Goal: Learn about a topic: Learn about a topic

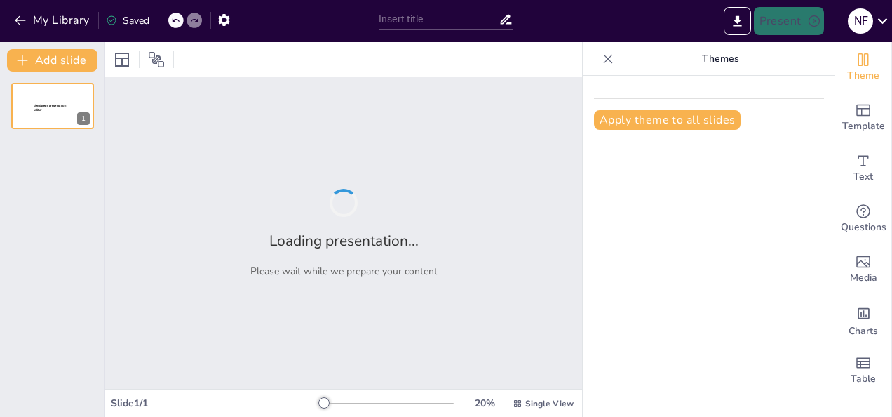
type input "Mekanisme Evolusi dalam Membangun Keanekaragaman Hayati"
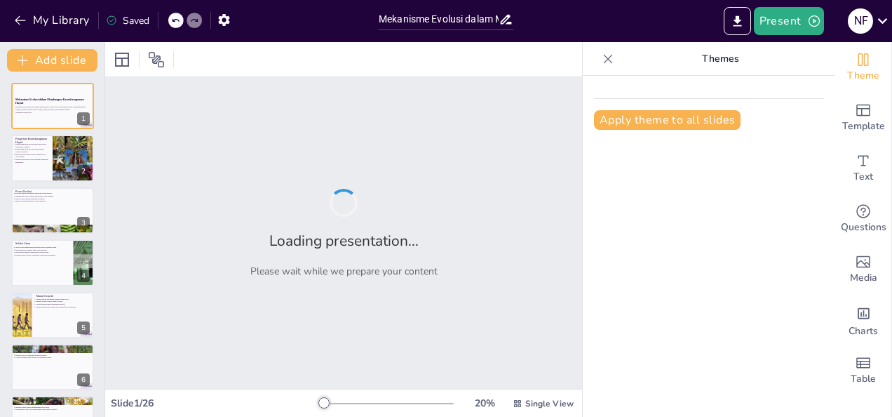
checkbox input "true"
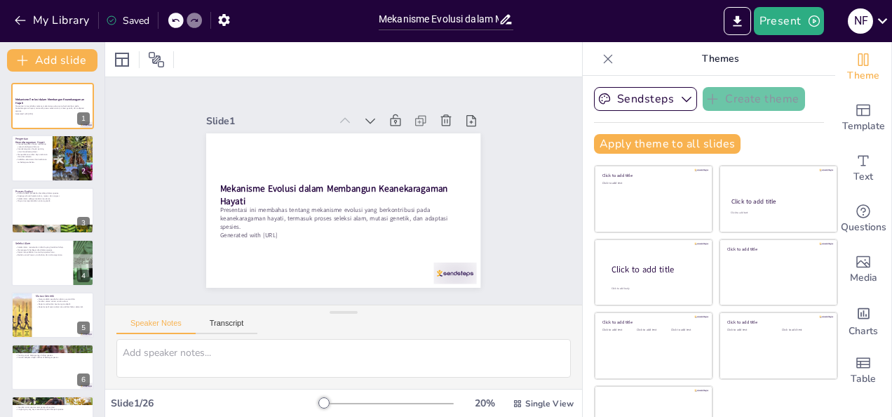
checkbox input "true"
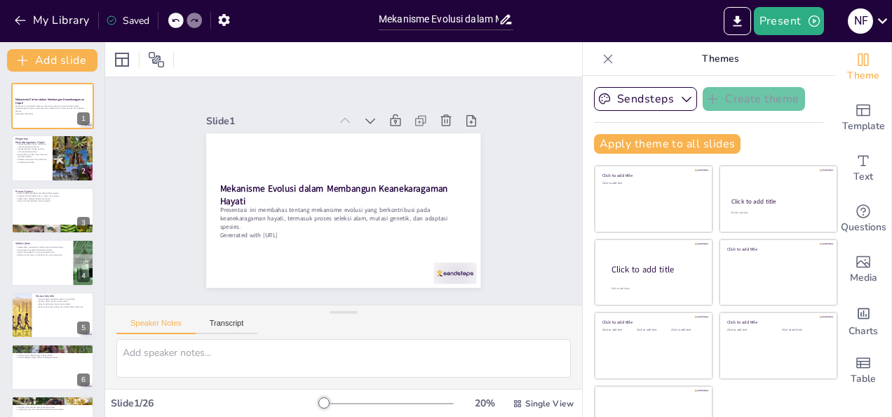
checkbox input "true"
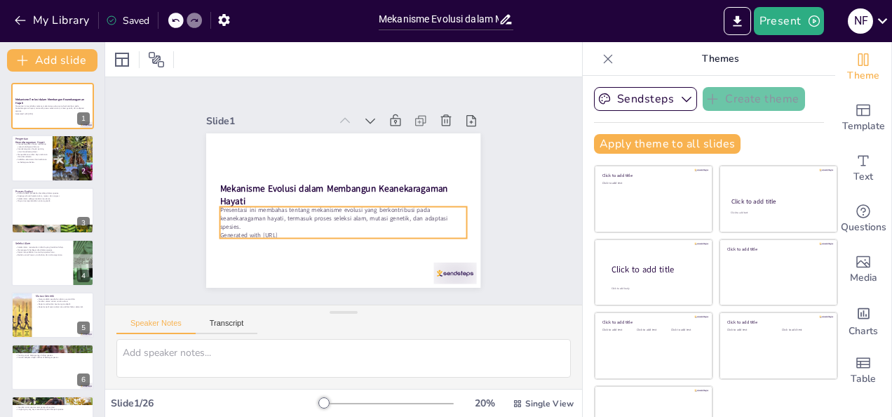
checkbox input "true"
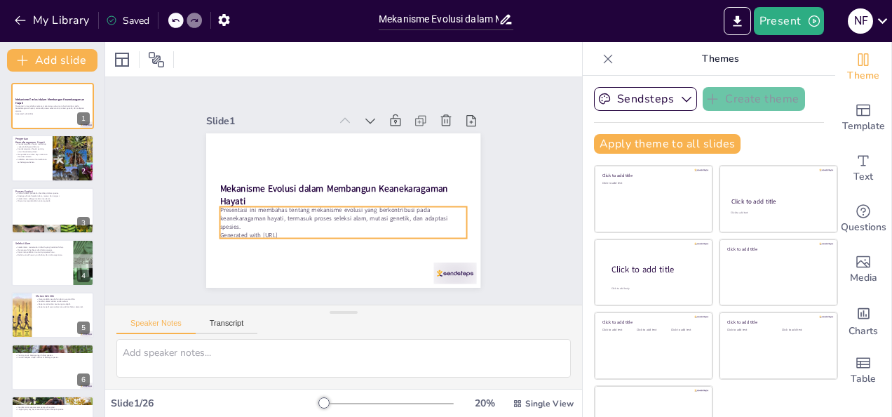
checkbox input "true"
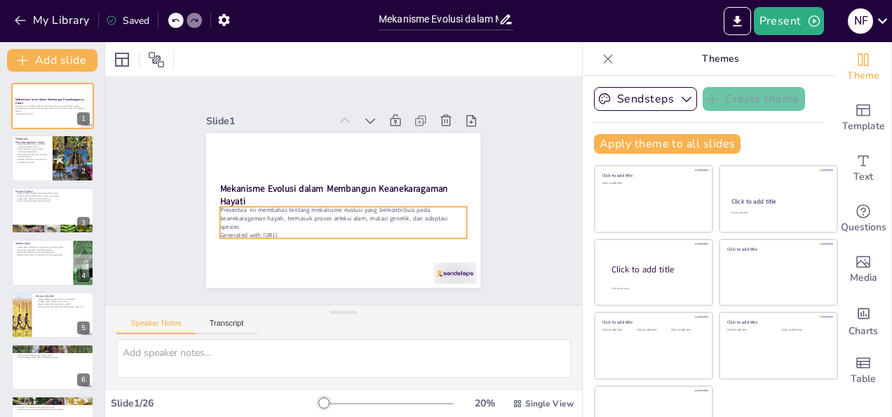
checkbox input "true"
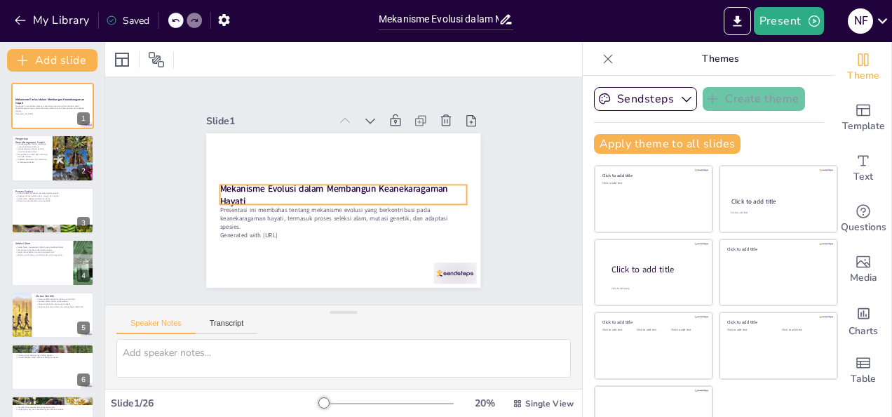
checkbox input "true"
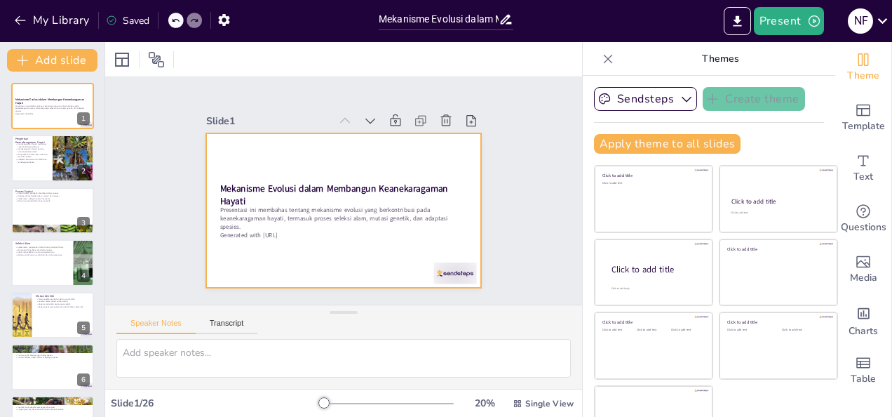
checkbox input "true"
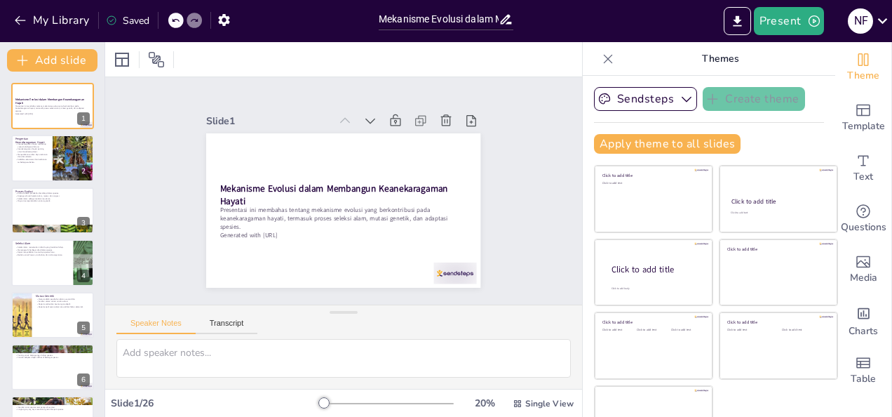
checkbox input "true"
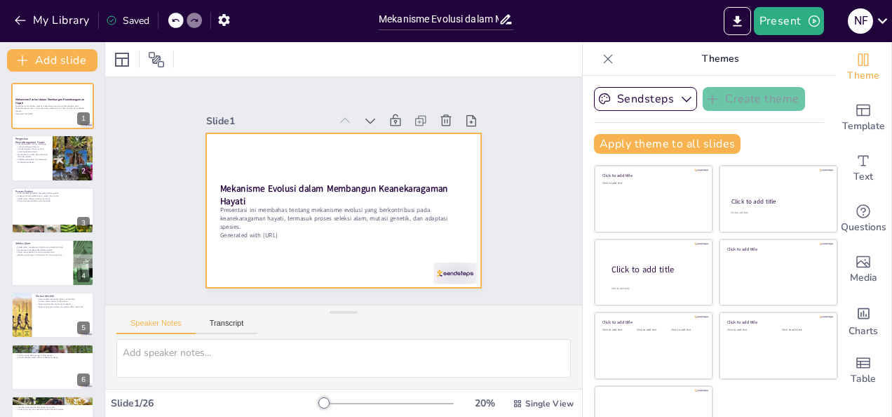
checkbox input "true"
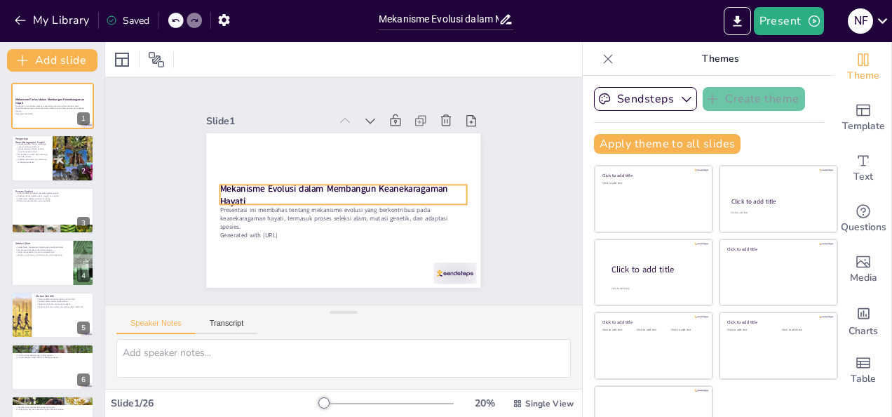
checkbox input "true"
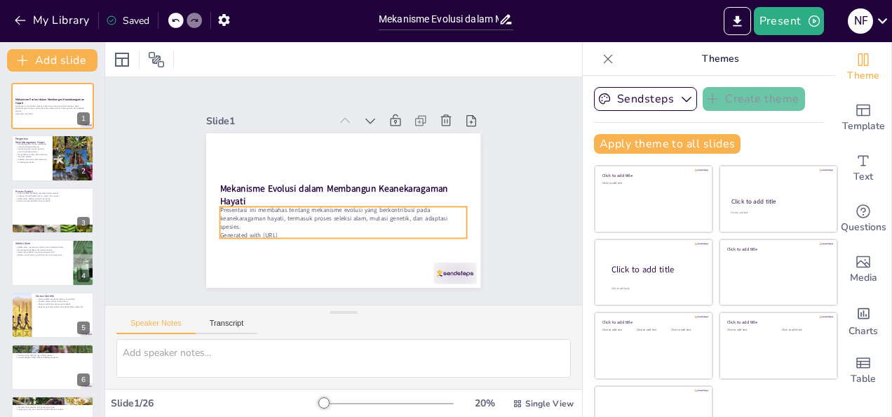
checkbox input "true"
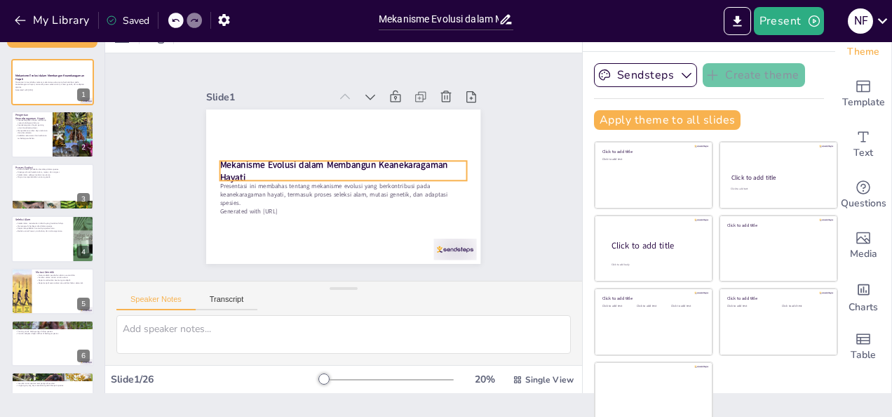
scroll to position [33, 0]
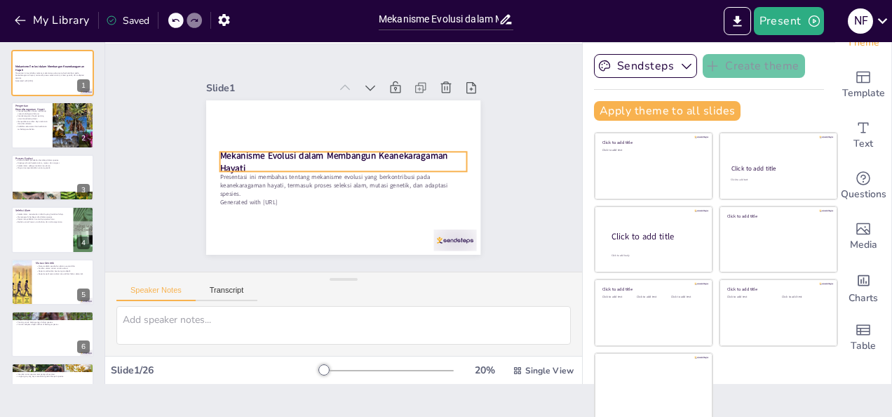
checkbox input "true"
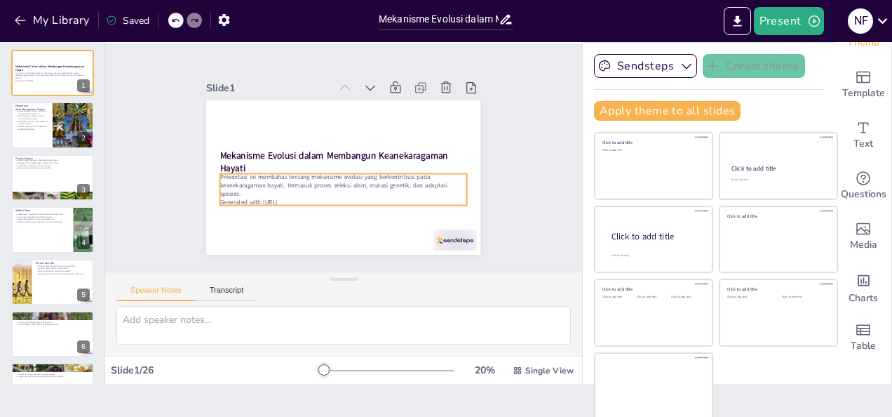
checkbox input "true"
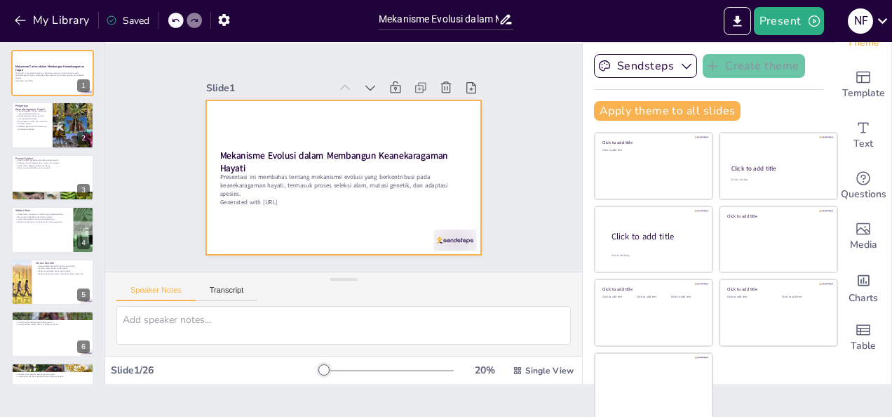
checkbox input "true"
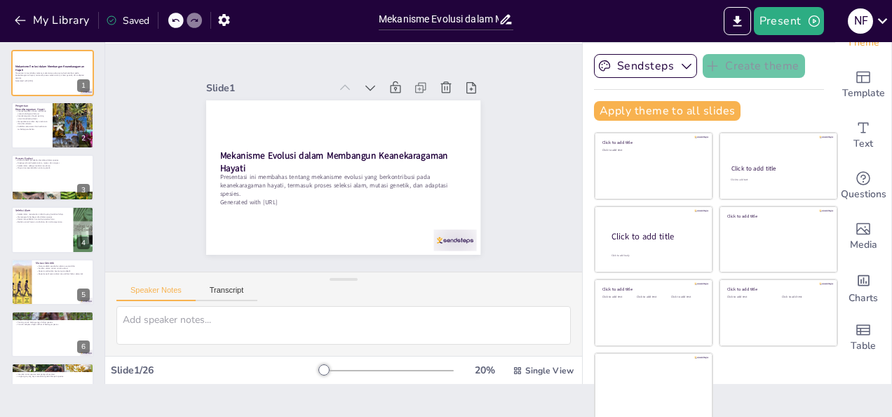
checkbox input "true"
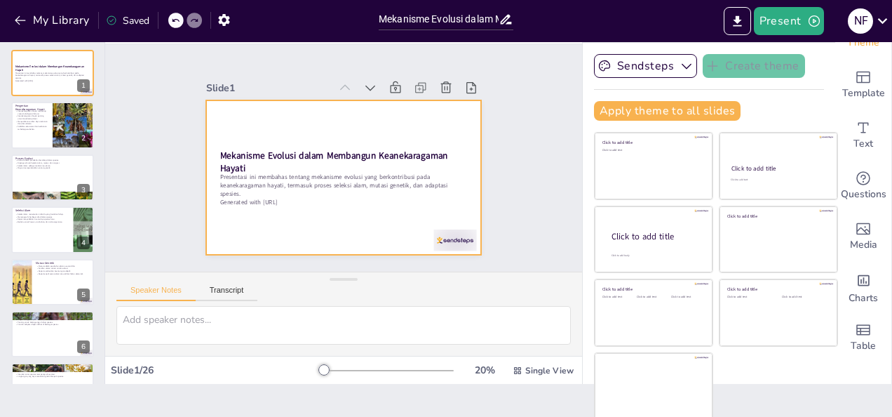
checkbox input "true"
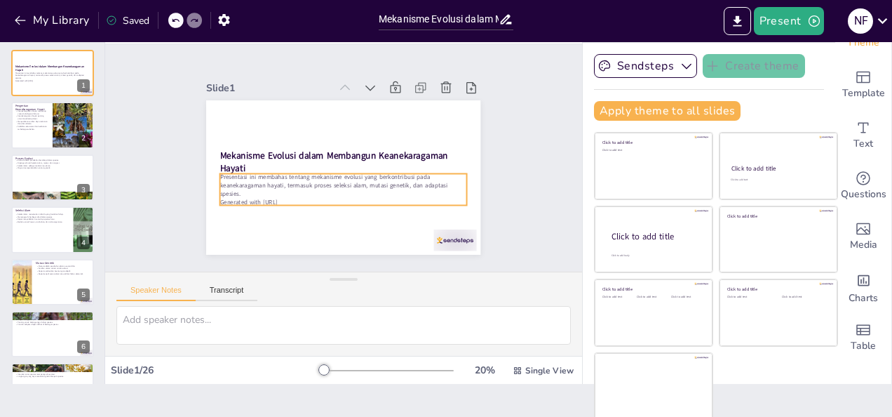
checkbox input "true"
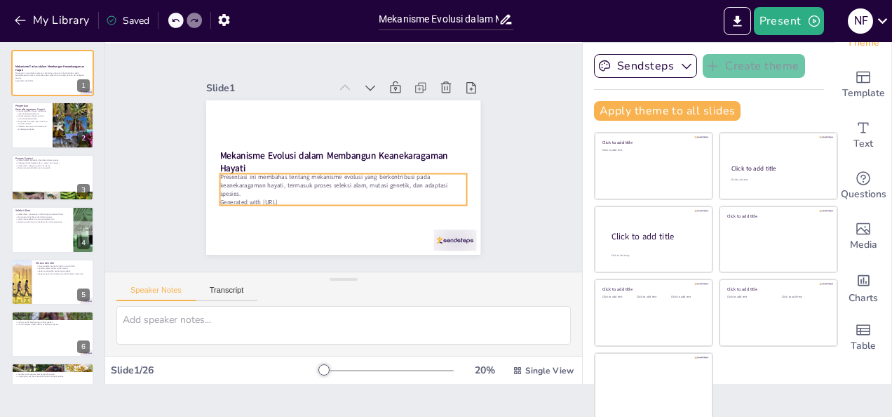
checkbox input "true"
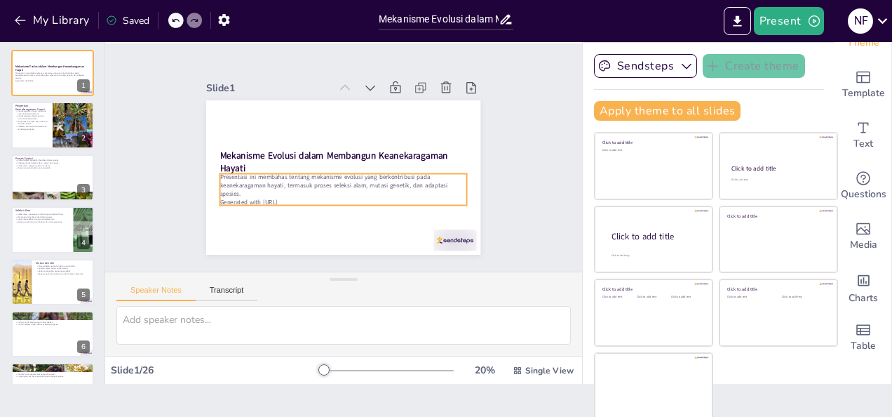
checkbox input "true"
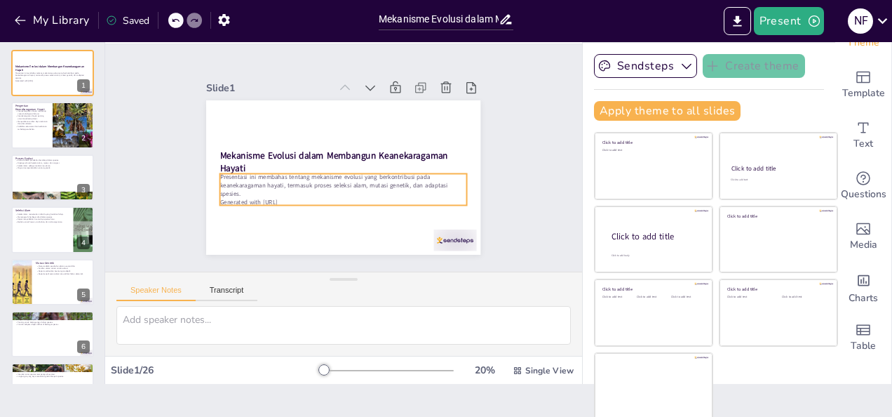
checkbox input "true"
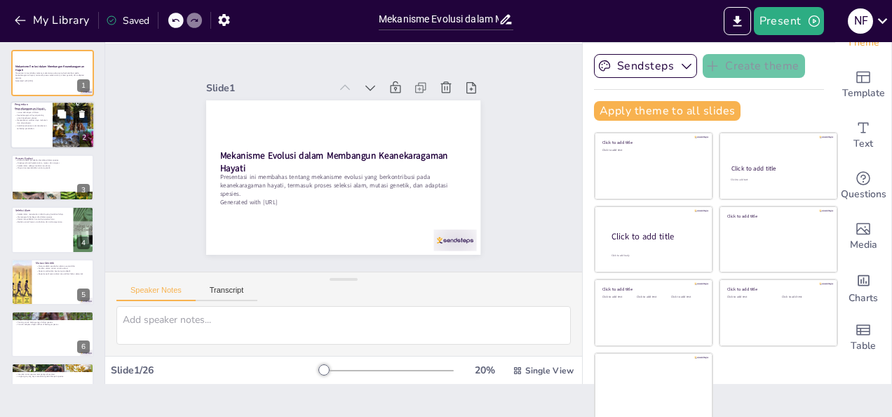
click at [74, 113] on button at bounding box center [82, 114] width 17 height 17
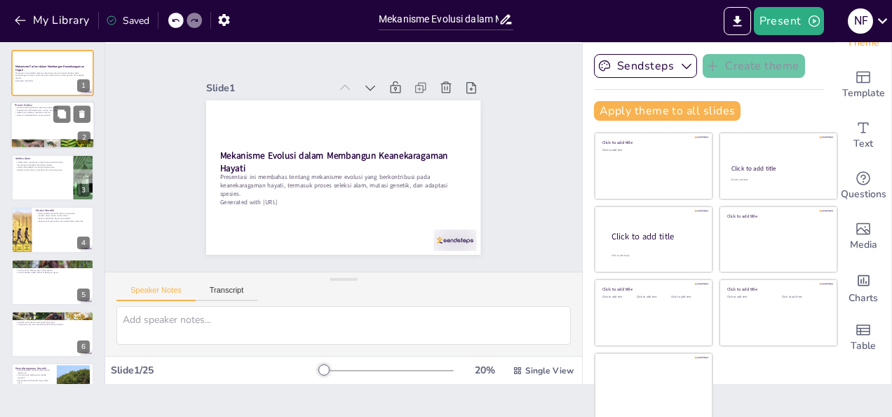
checkbox input "true"
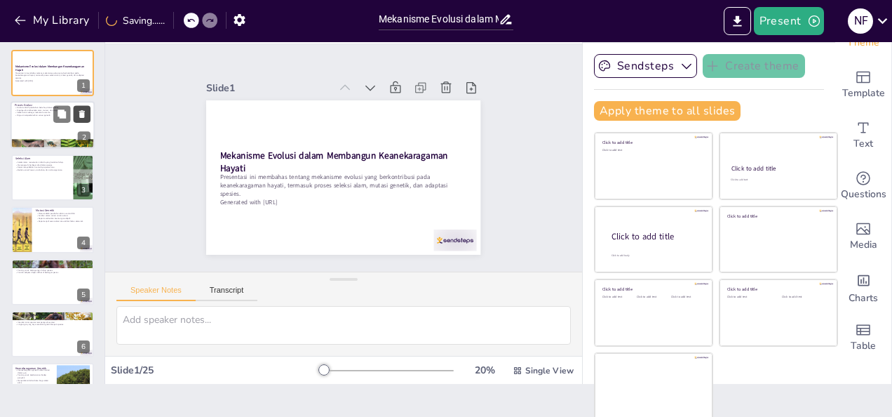
checkbox input "true"
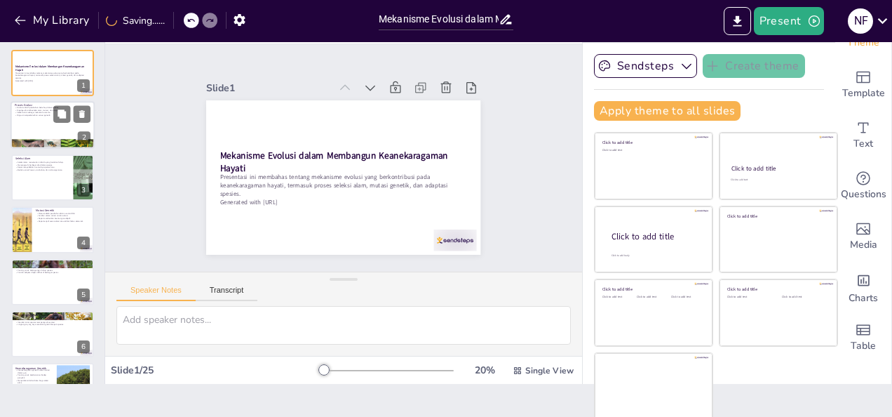
checkbox input "true"
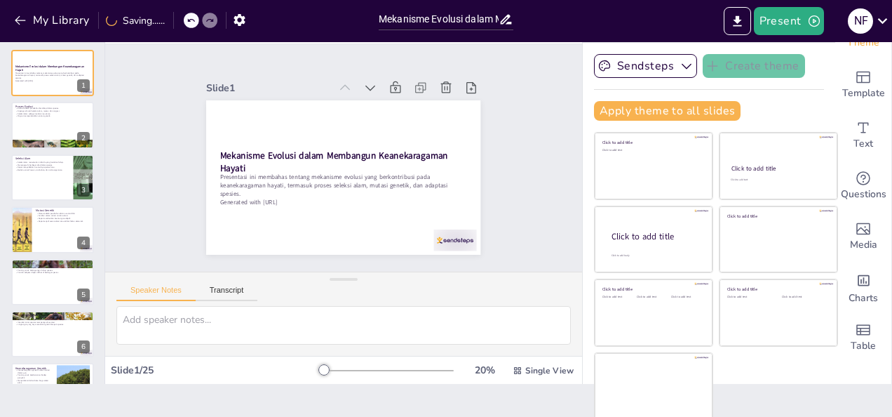
checkbox input "true"
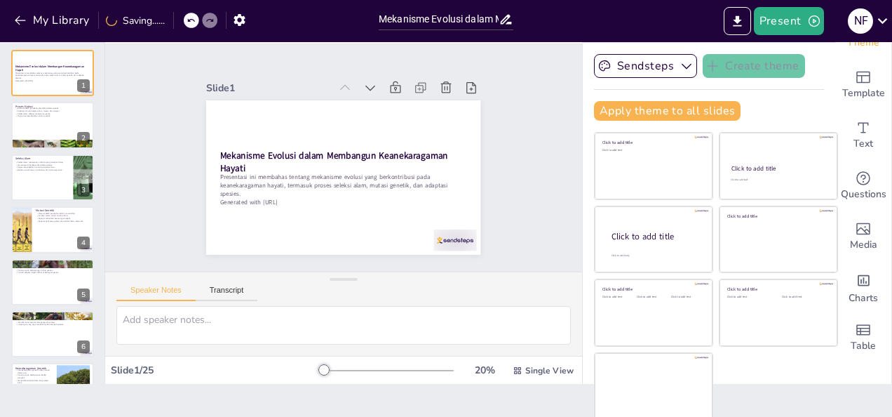
checkbox input "true"
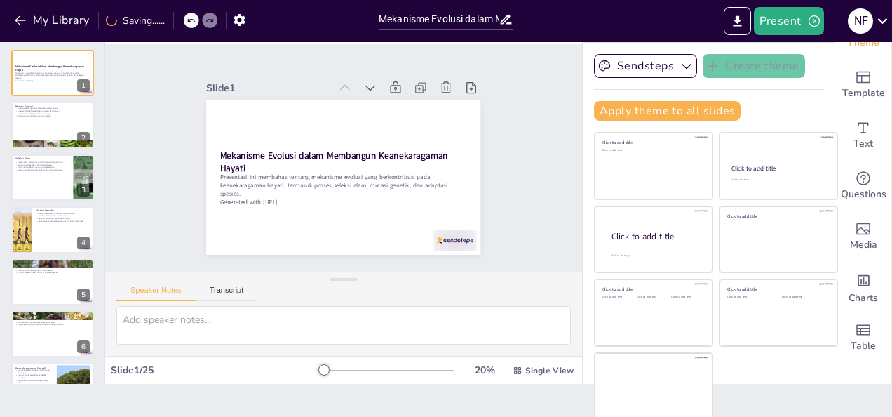
checkbox input "true"
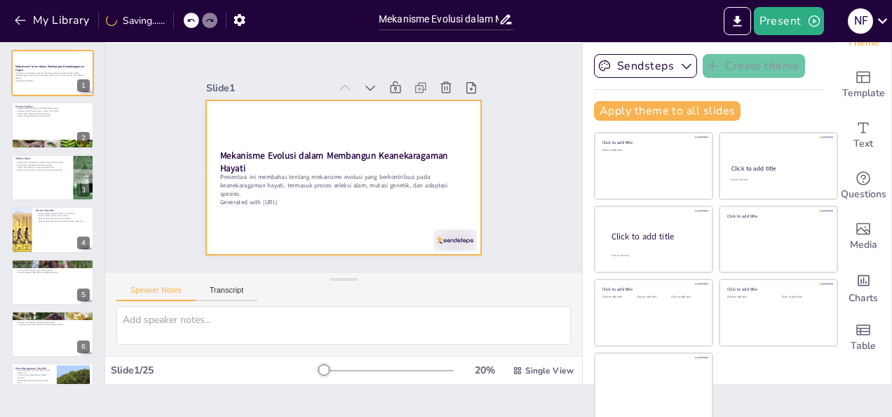
checkbox input "true"
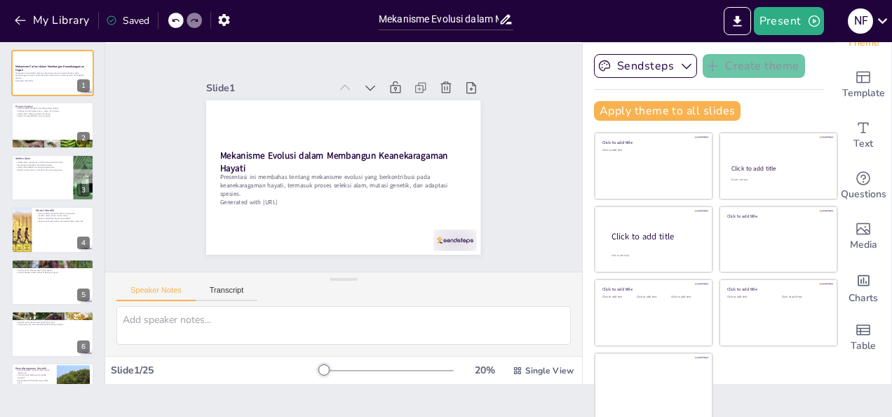
click at [178, 17] on icon at bounding box center [175, 20] width 8 height 8
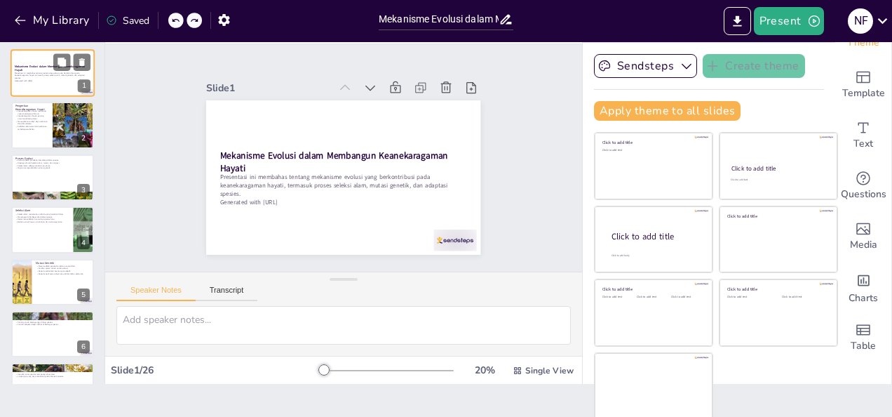
checkbox input "true"
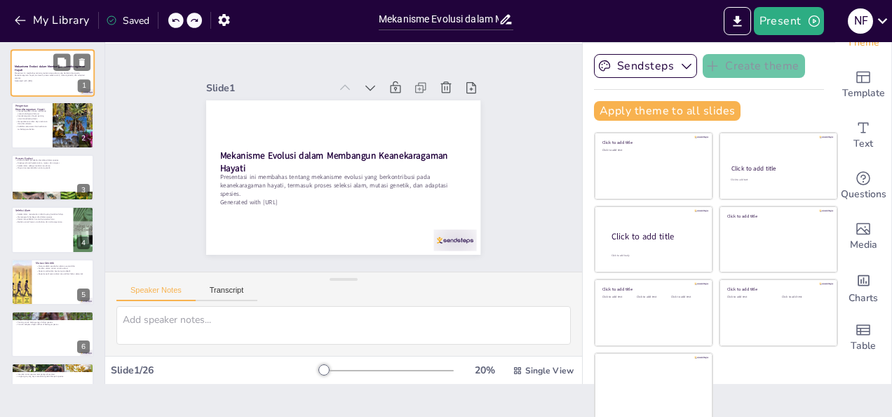
checkbox input "true"
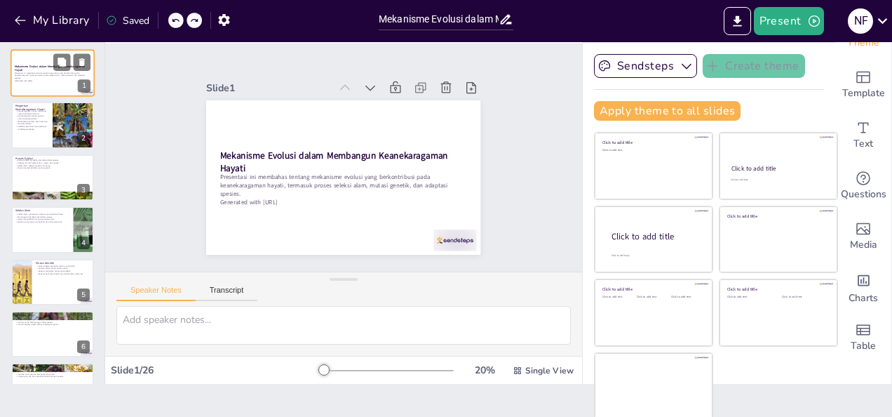
checkbox input "true"
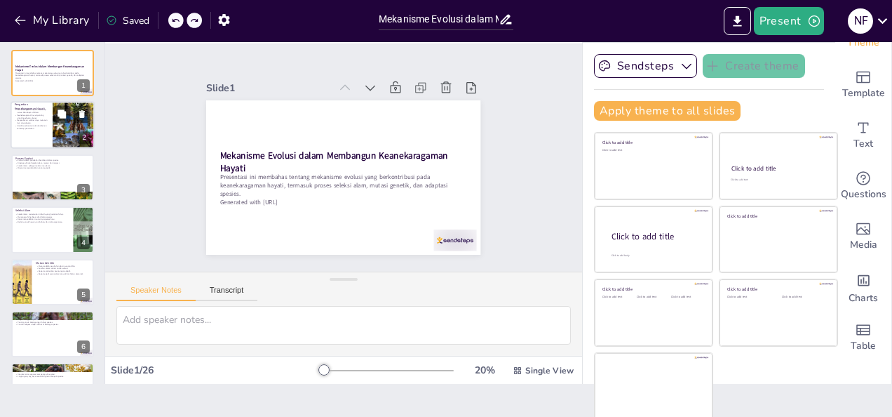
checkbox input "true"
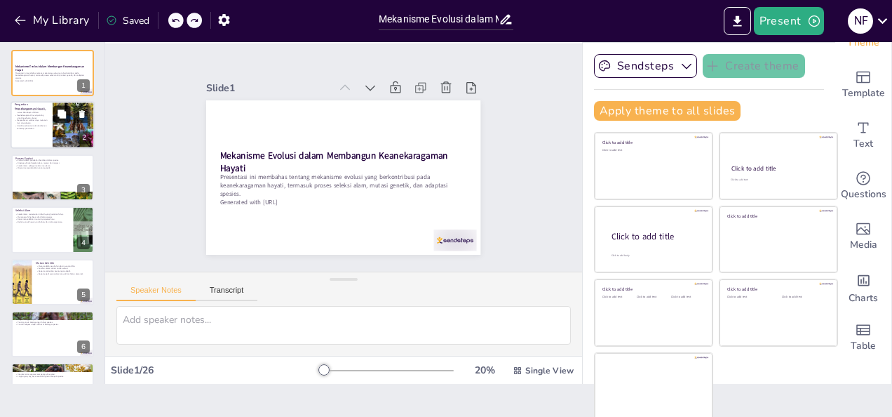
checkbox input "true"
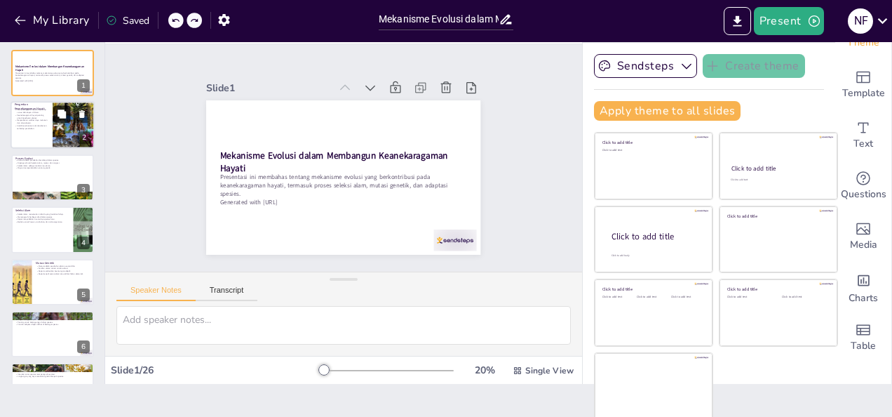
checkbox input "true"
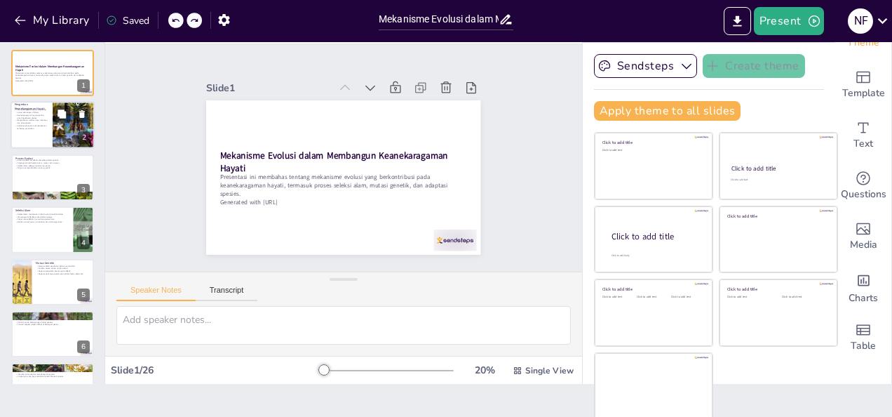
checkbox input "true"
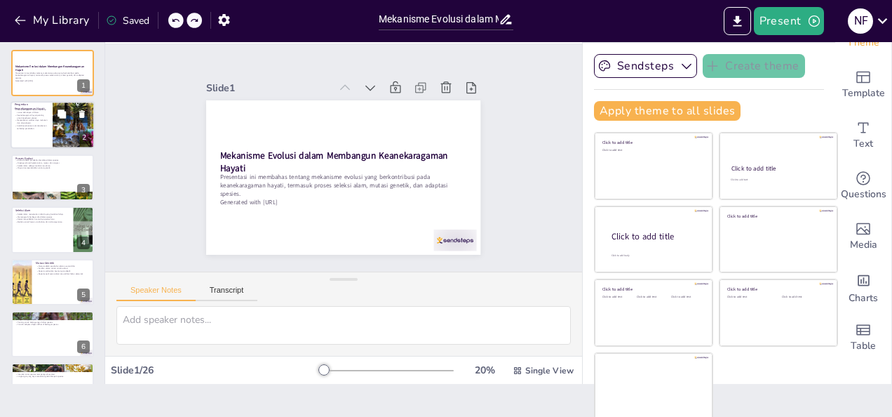
checkbox input "true"
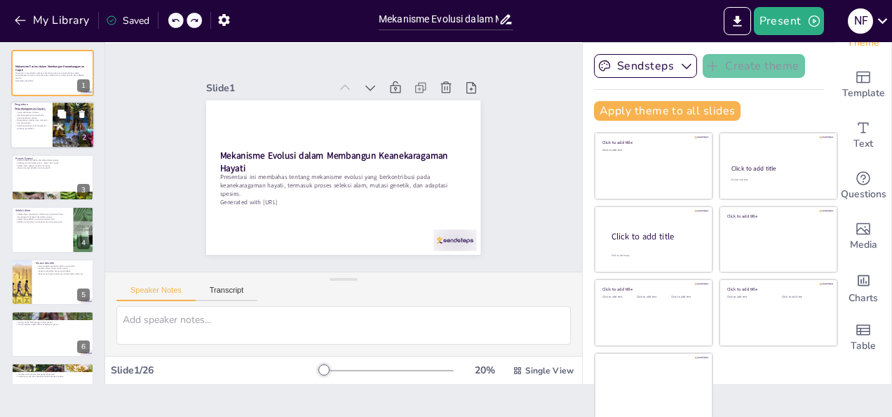
checkbox input "true"
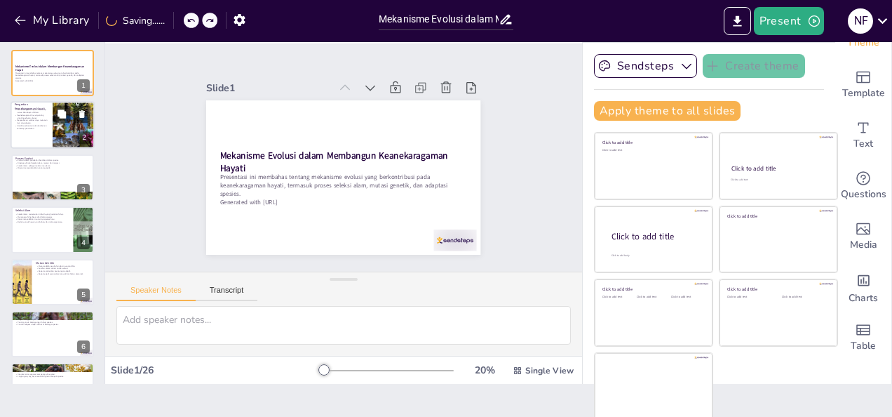
checkbox input "true"
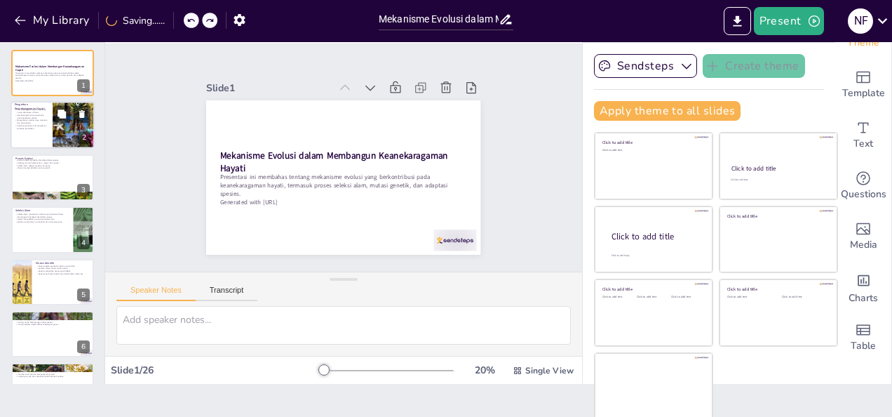
click at [41, 118] on p "Keanekaragaman hayati penting untuk kesehatan planet." at bounding box center [32, 116] width 34 height 5
type textarea "Keanekaragaman hayati mencakup semua bentuk kehidupan yang ada di planet kita, …"
checkbox input "true"
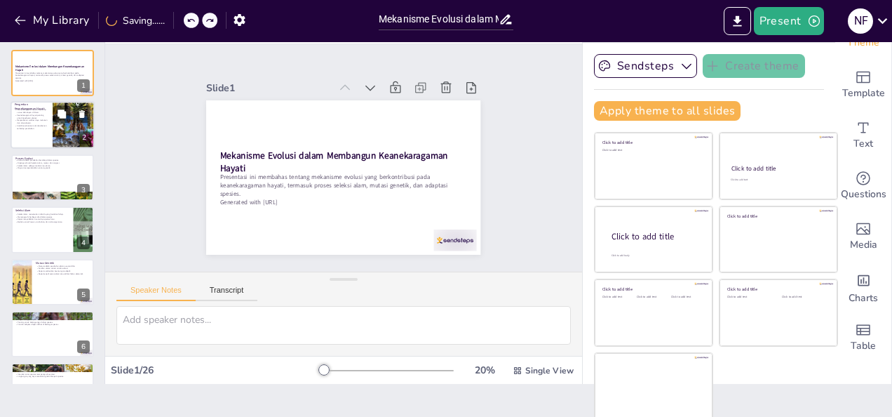
checkbox input "true"
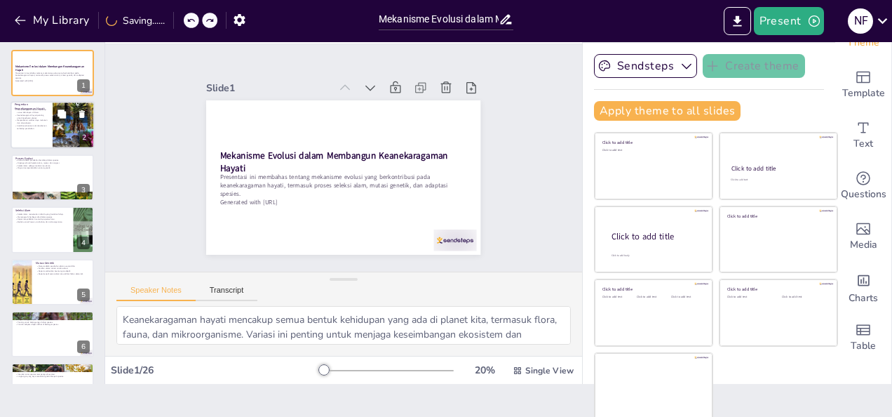
checkbox input "true"
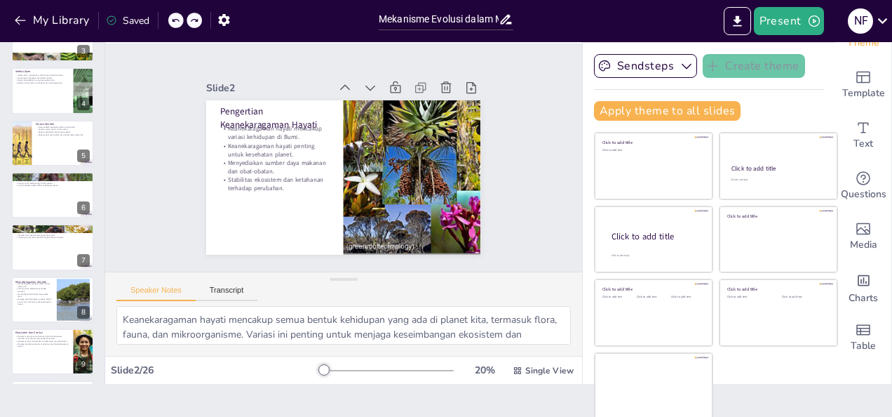
scroll to position [140, 0]
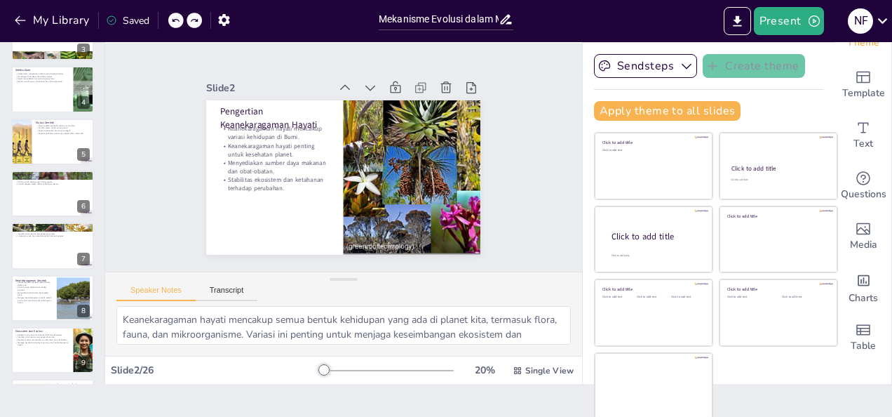
checkbox input "true"
click at [49, 98] on div at bounding box center [53, 89] width 84 height 48
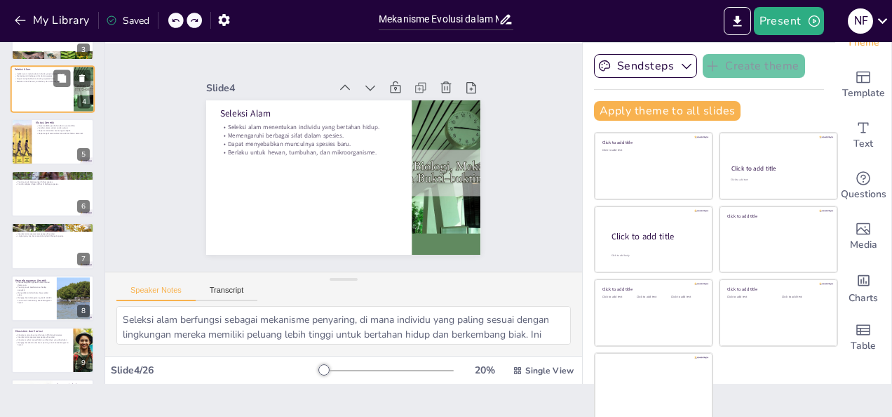
scroll to position [18, 0]
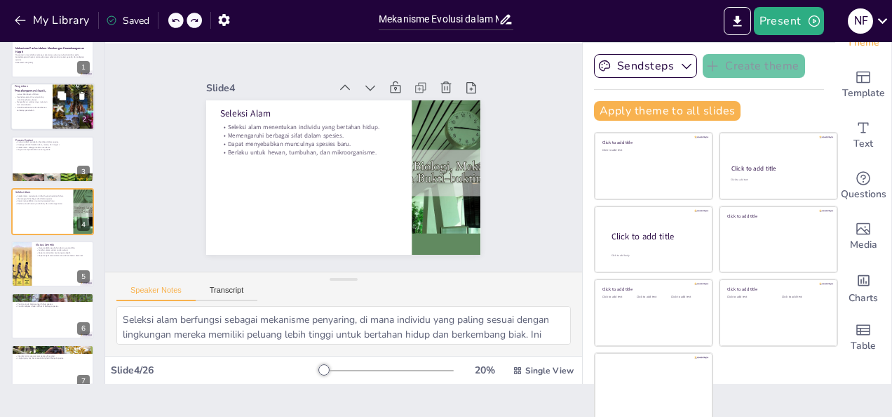
click at [42, 111] on div at bounding box center [53, 107] width 84 height 48
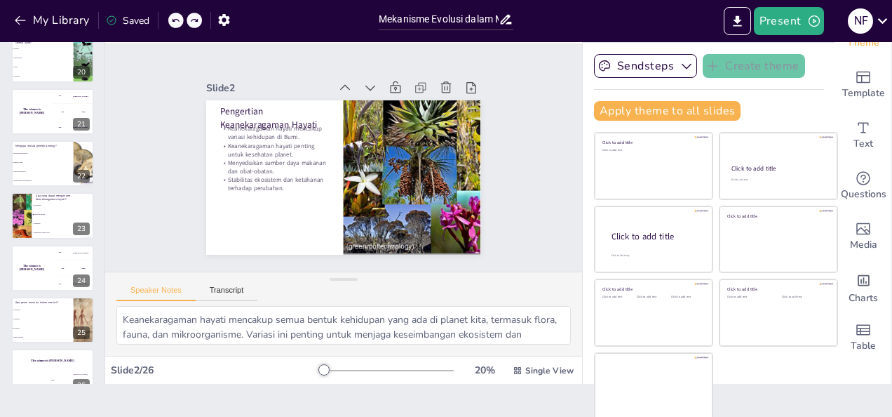
scroll to position [1028, 0]
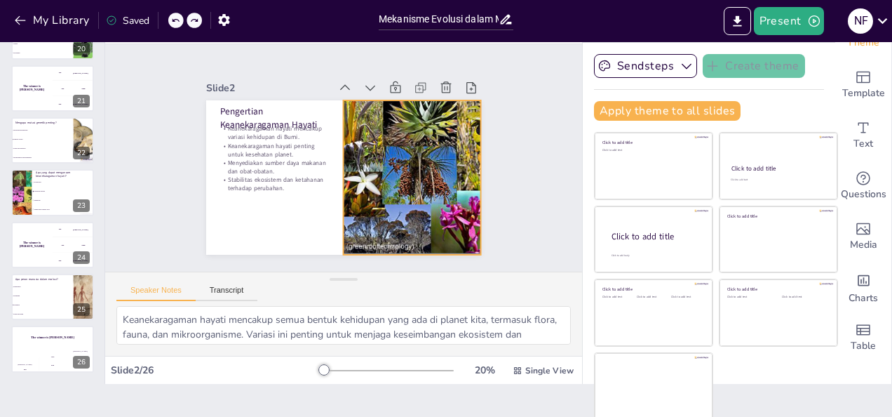
click at [353, 171] on div at bounding box center [377, 94] width 234 height 421
click at [490, 215] on div "Slide 1 Mekanisme Evolusi dalam Membangun Keanekaragaman Hayati Presentasi ini …" at bounding box center [343, 157] width 293 height 395
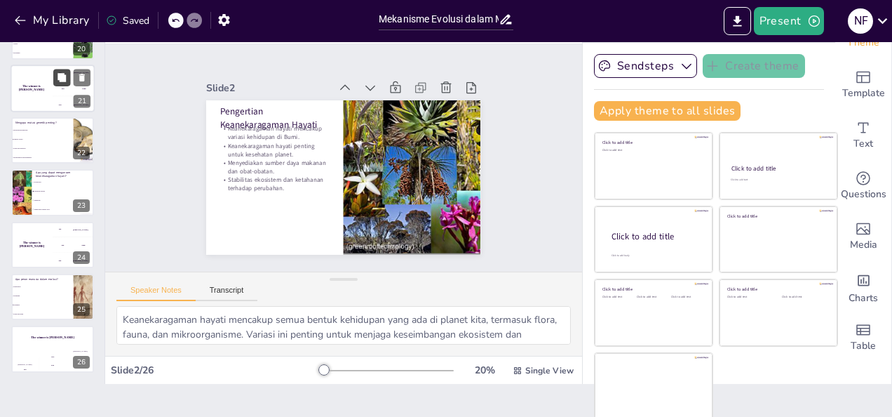
click at [65, 77] on icon at bounding box center [61, 77] width 8 height 8
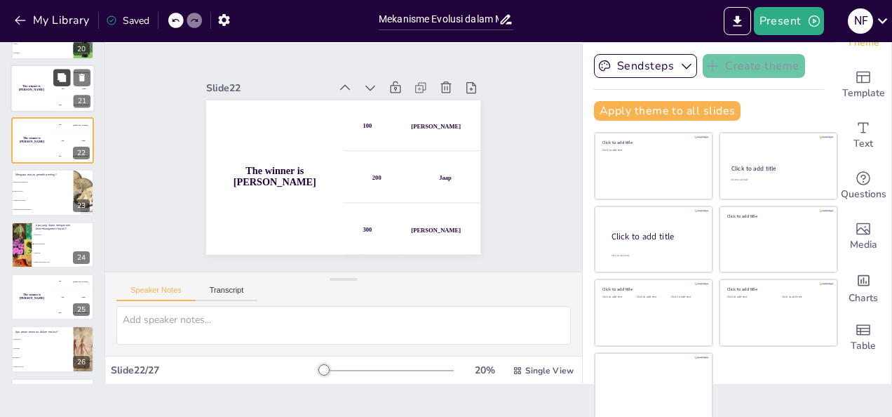
scroll to position [957, 0]
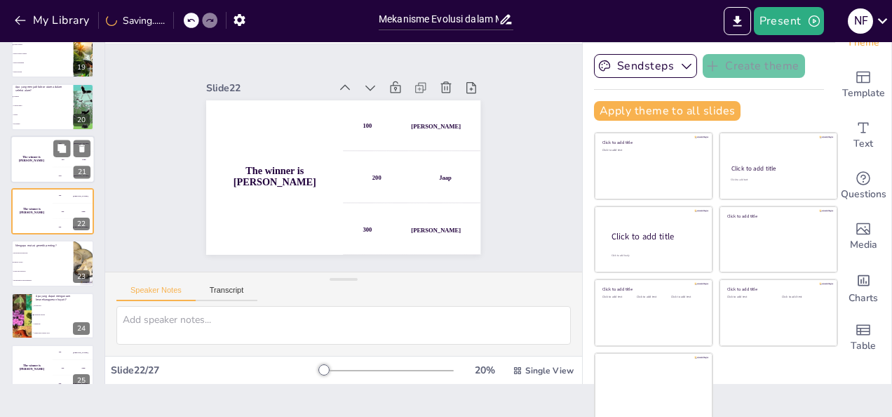
click at [32, 164] on div "The winner is [PERSON_NAME]" at bounding box center [32, 159] width 42 height 48
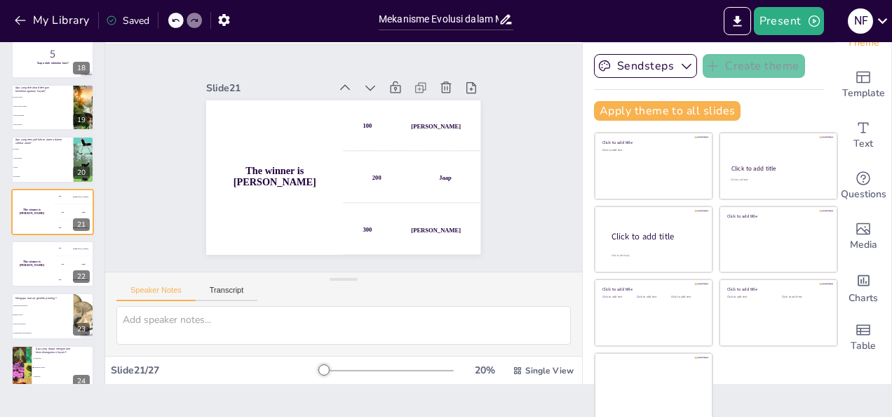
click at [39, 103] on li "Hanya spesies langka" at bounding box center [42, 106] width 62 height 8
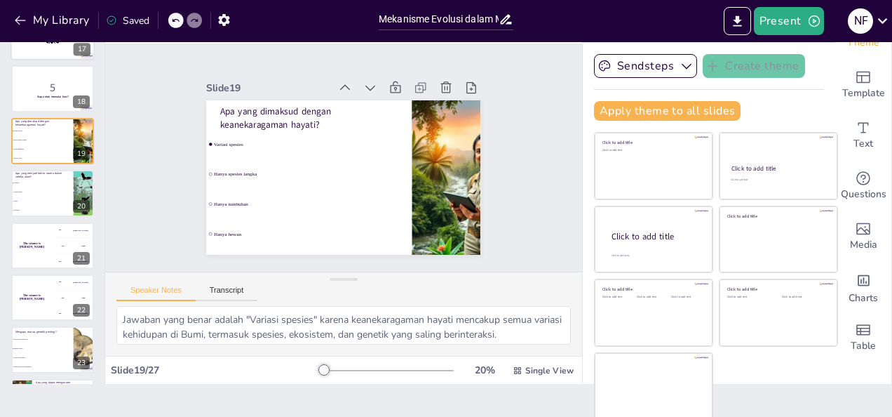
scroll to position [1080, 0]
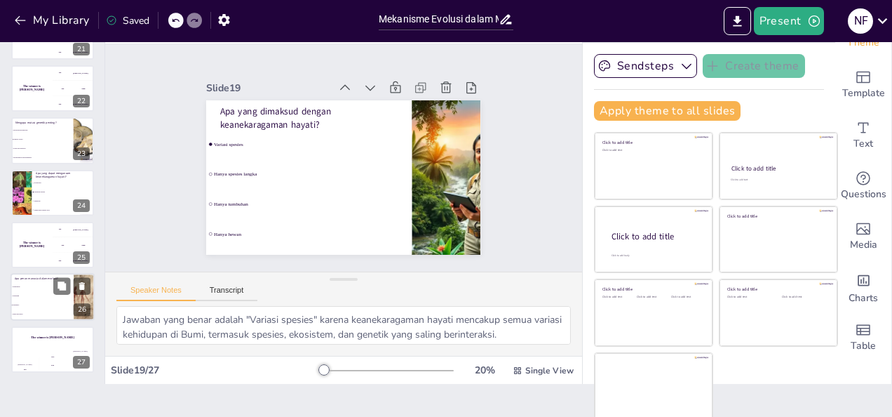
click at [41, 285] on li "Penghancur" at bounding box center [42, 287] width 63 height 9
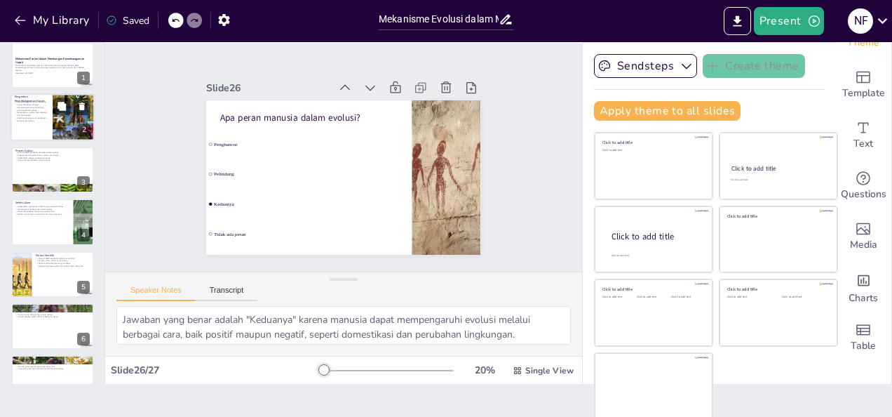
scroll to position [0, 0]
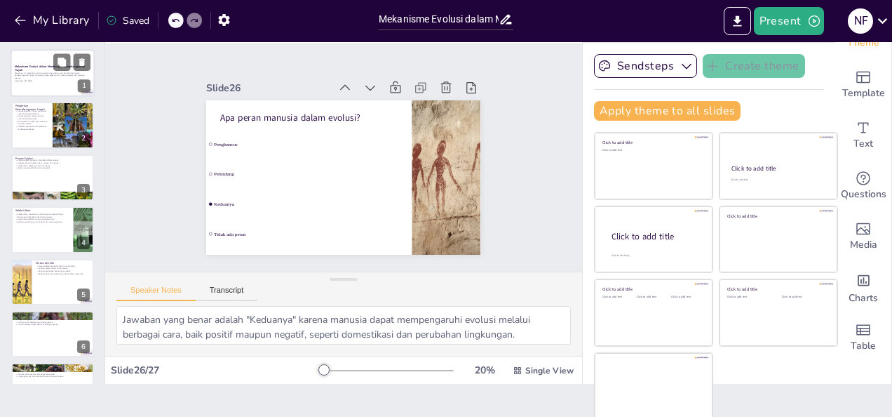
click at [50, 78] on p "Presentasi ini membahas tentang mekanisme evolusi yang berkontribusi pada keane…" at bounding box center [53, 76] width 76 height 8
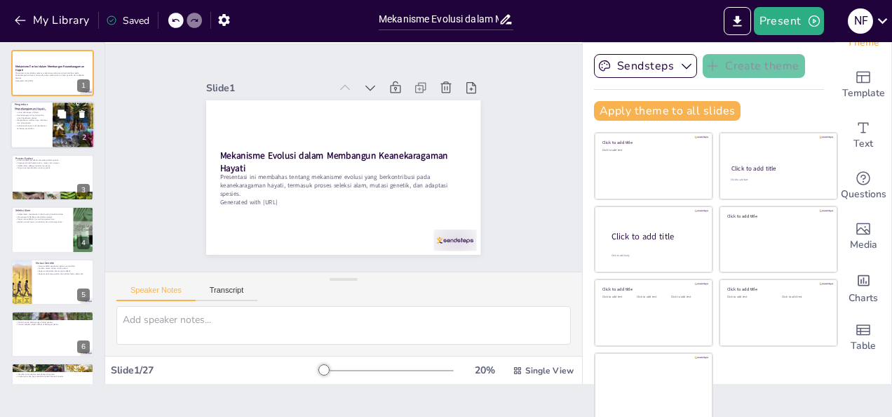
click at [25, 126] on p "Stabilitas ekosistem dan ketahanan terhadap perubahan." at bounding box center [32, 127] width 34 height 5
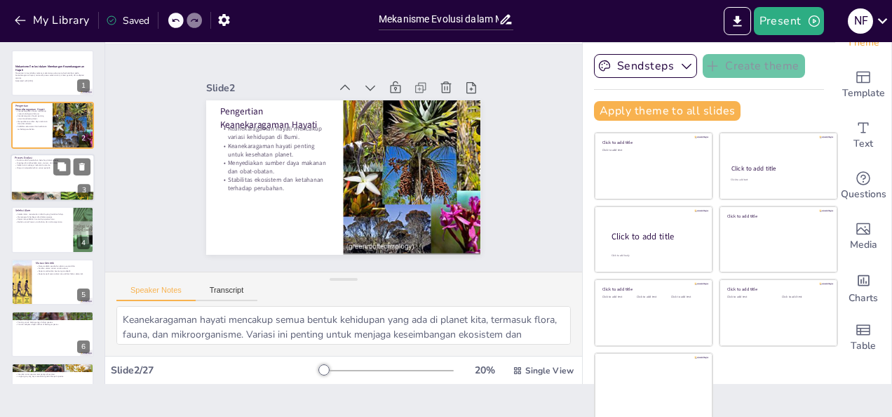
click at [33, 160] on p "Evolusi adalah perubahan bertahap dalam spesies." at bounding box center [53, 159] width 76 height 3
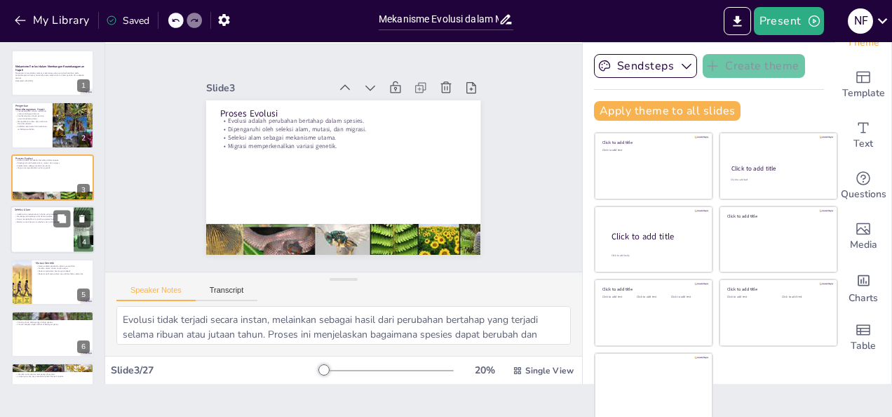
click at [42, 224] on div at bounding box center [53, 229] width 84 height 48
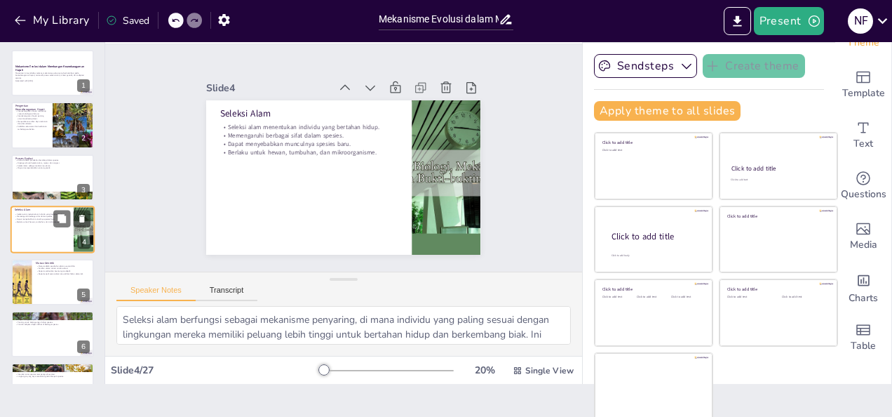
scroll to position [18, 0]
